Goal: Task Accomplishment & Management: Manage account settings

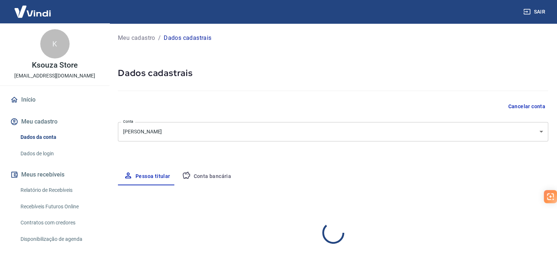
select select "RJ"
select select "business"
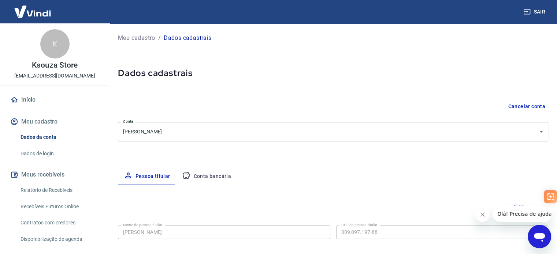
click at [214, 177] on button "Conta bancária" at bounding box center [206, 177] width 61 height 18
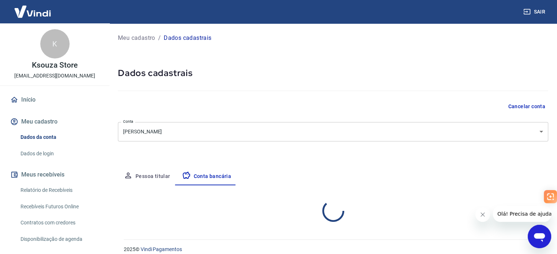
select select "1"
